Goal: Information Seeking & Learning: Learn about a topic

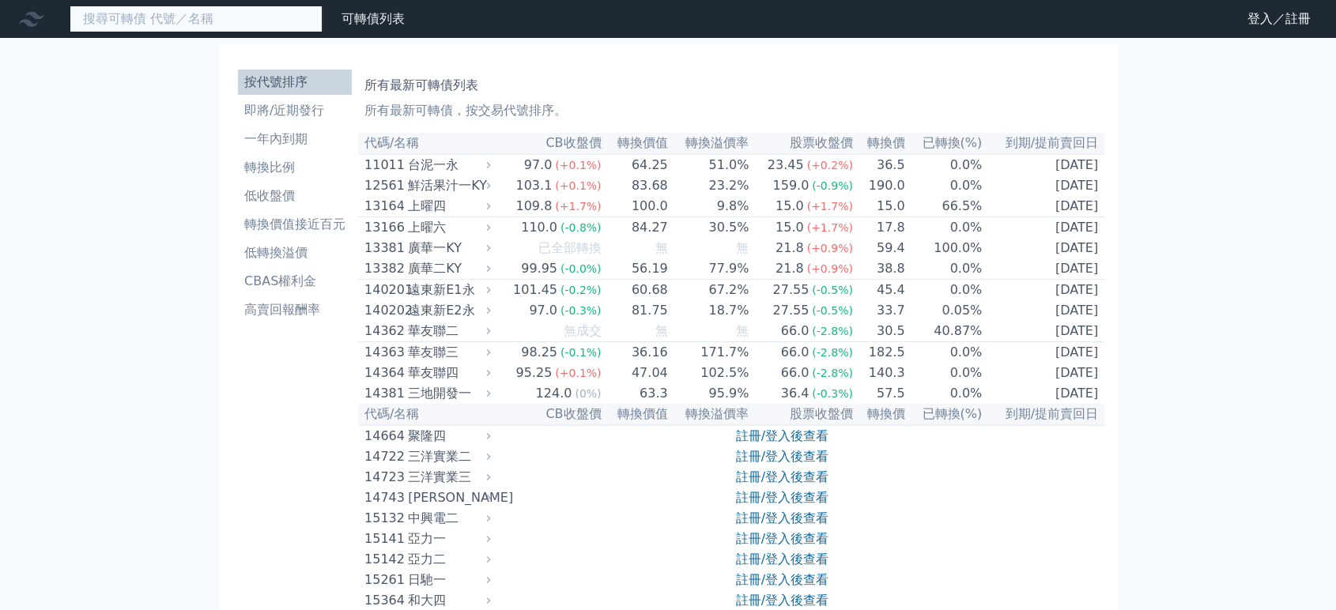
click at [191, 24] on input at bounding box center [196, 19] width 253 height 27
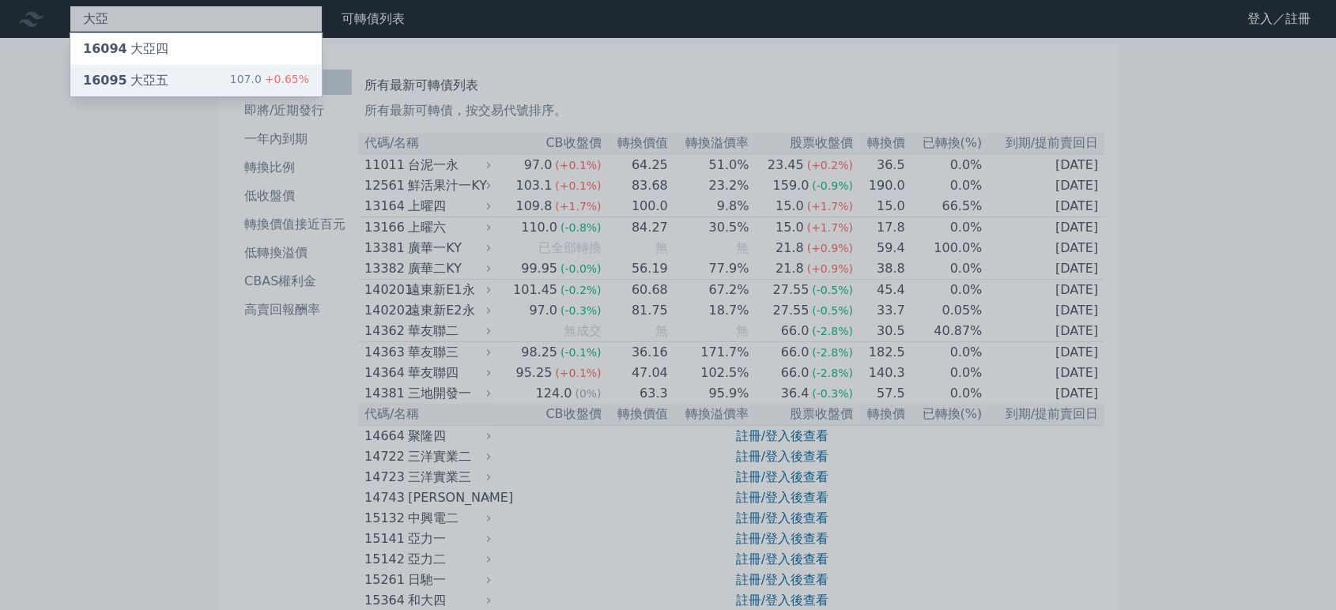
type input "大亞"
click at [164, 86] on div "16095 大亞五 107.0 +0.65%" at bounding box center [195, 81] width 251 height 32
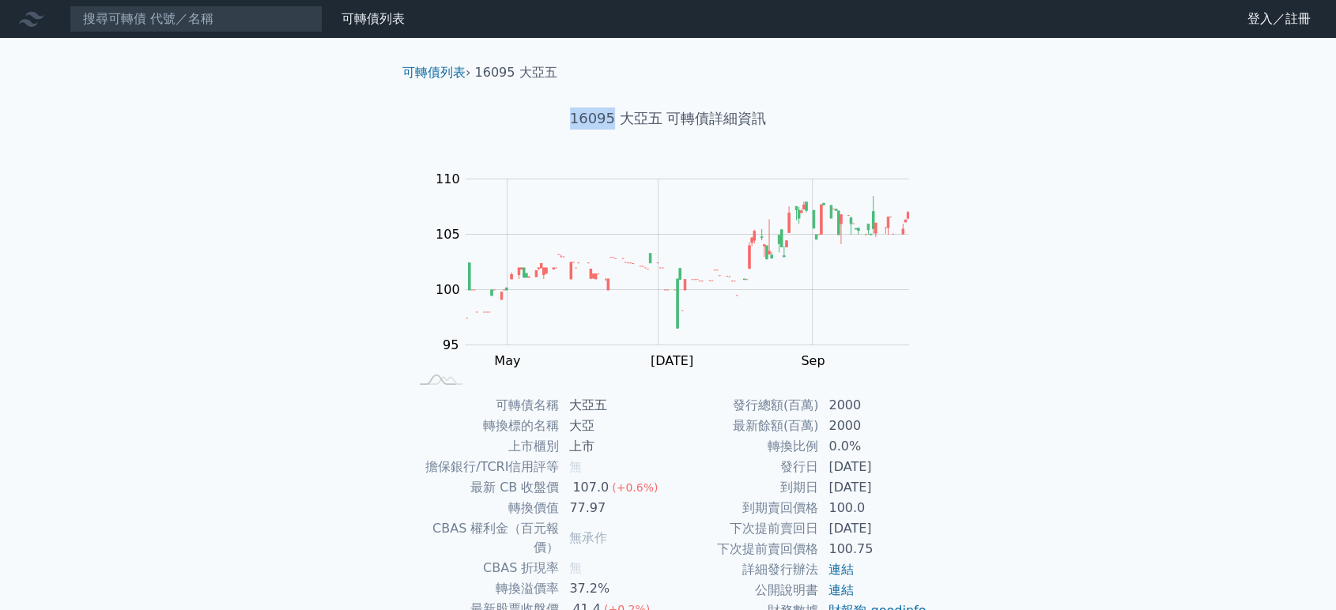
drag, startPoint x: 572, startPoint y: 115, endPoint x: 613, endPoint y: 116, distance: 41.9
click at [613, 116] on h1 "16095 大亞五 可轉債詳細資訊" at bounding box center [668, 119] width 557 height 22
copy h1 "16095"
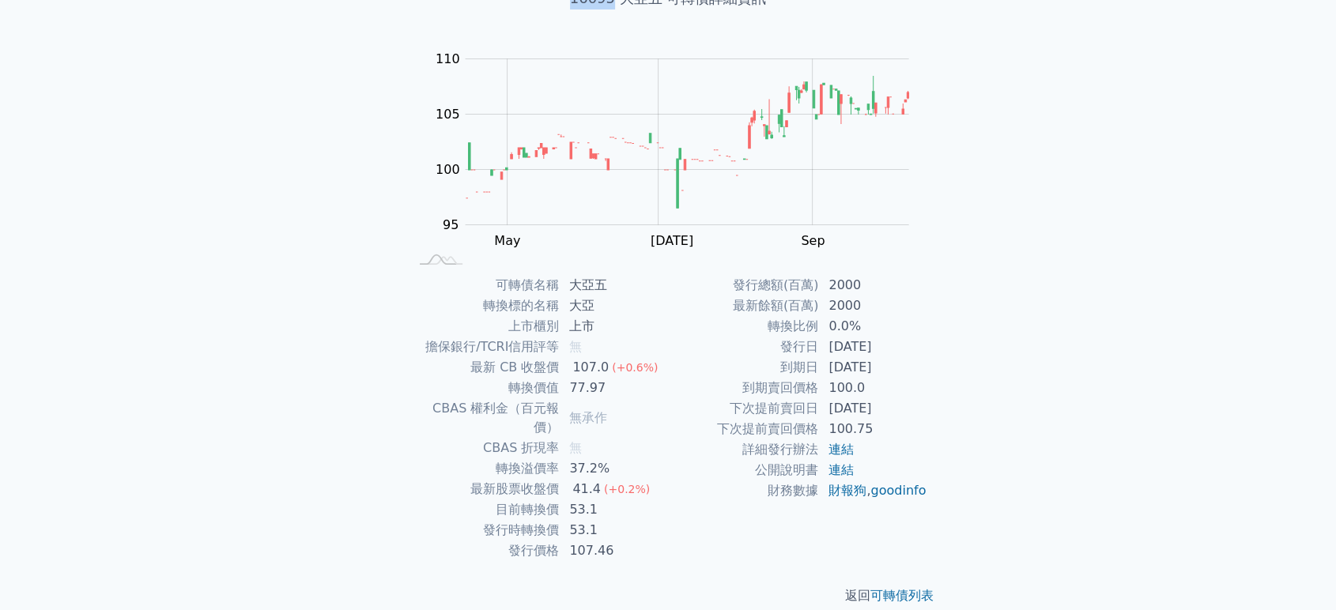
scroll to position [121, 0]
drag, startPoint x: 576, startPoint y: 490, endPoint x: 590, endPoint y: 492, distance: 14.3
click at [590, 499] on td "53.1" at bounding box center [614, 509] width 108 height 21
click at [619, 519] on td "53.1" at bounding box center [614, 529] width 108 height 21
